Goal: Transaction & Acquisition: Purchase product/service

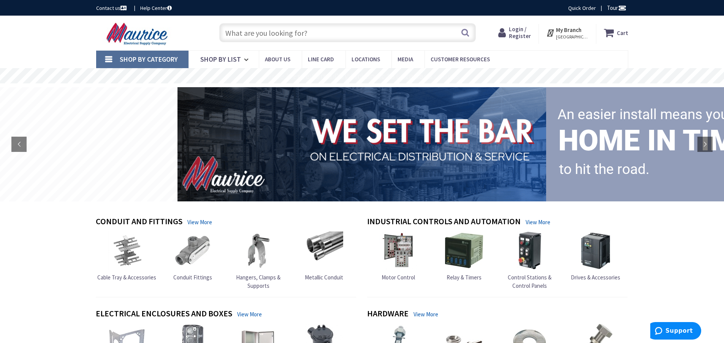
click at [521, 31] on span "Login / Register" at bounding box center [520, 32] width 22 height 14
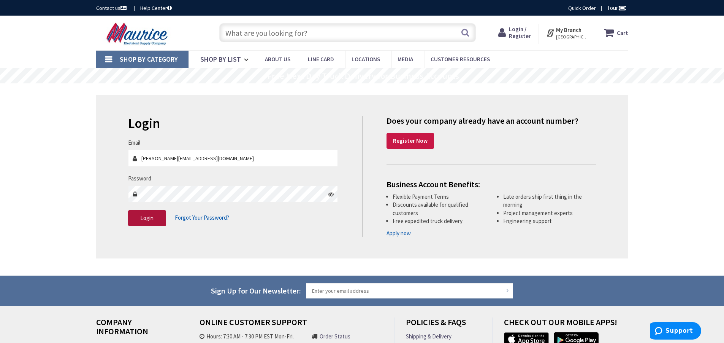
click at [145, 217] on span "Login" at bounding box center [146, 217] width 13 height 7
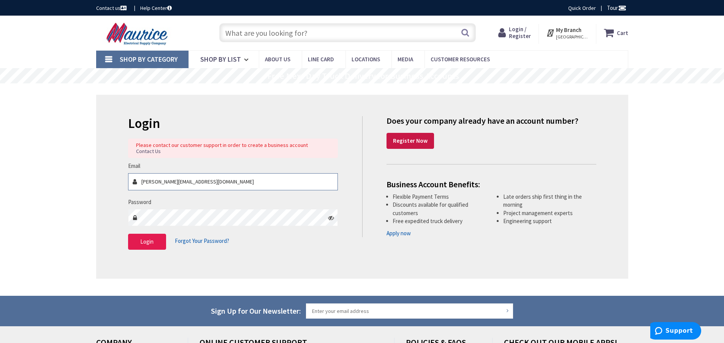
type input "[PERSON_NAME][EMAIL_ADDRESS][DOMAIN_NAME]"
click at [155, 238] on button "Login" at bounding box center [147, 241] width 38 height 16
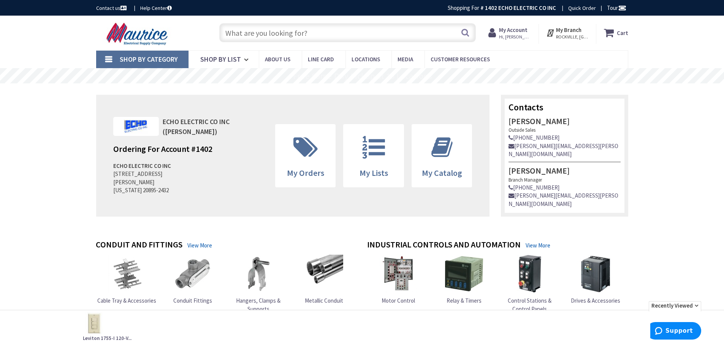
click at [320, 35] on input "text" at bounding box center [347, 32] width 257 height 19
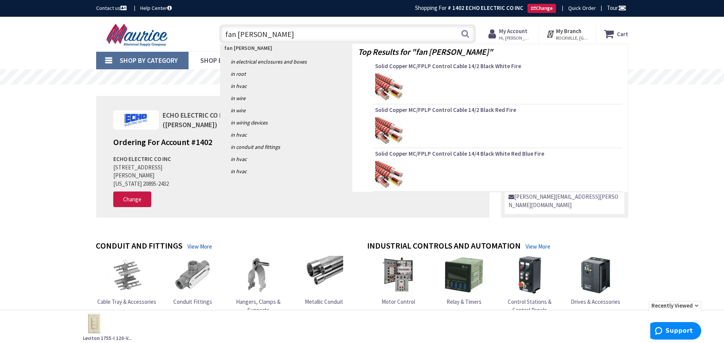
type input "fan box"
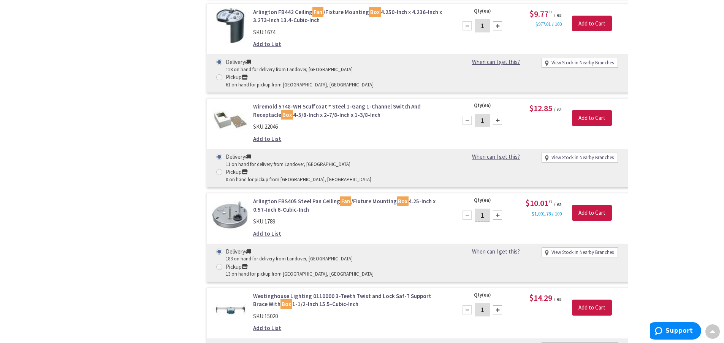
scroll to position [1261, 0]
